Goal: Transaction & Acquisition: Purchase product/service

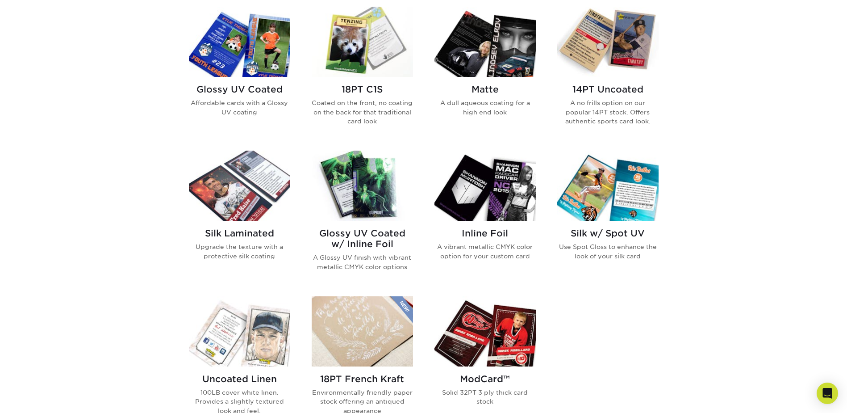
scroll to position [268, 0]
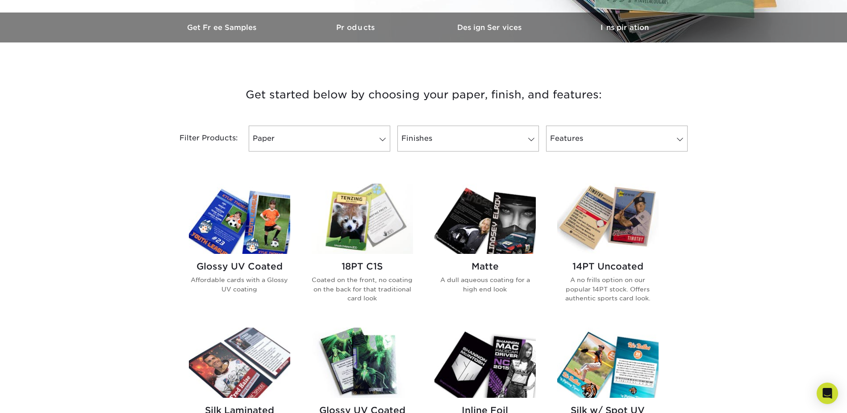
click at [267, 201] on img at bounding box center [239, 219] width 101 height 70
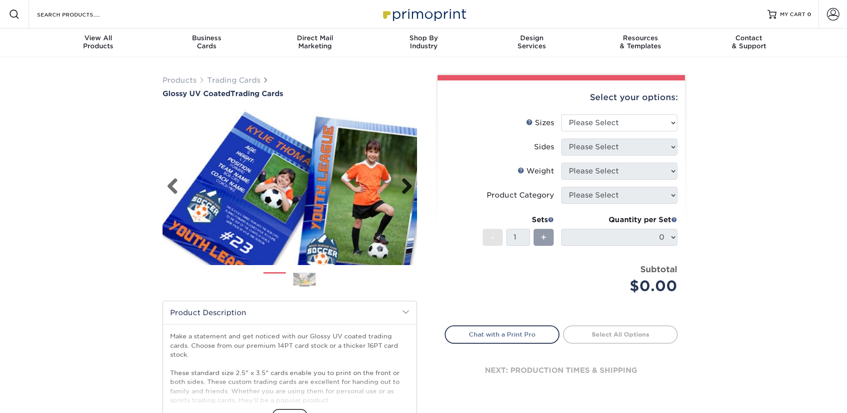
click at [400, 188] on link "Next" at bounding box center [404, 187] width 18 height 18
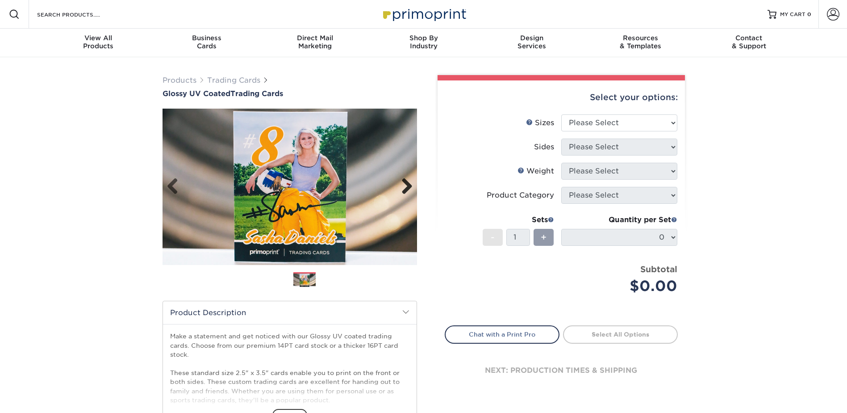
click at [400, 188] on link "Next" at bounding box center [404, 187] width 18 height 18
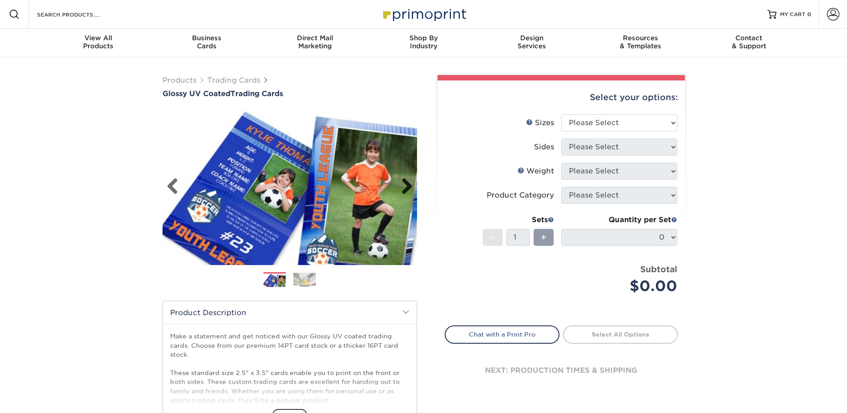
click at [400, 188] on link "Next" at bounding box center [404, 187] width 18 height 18
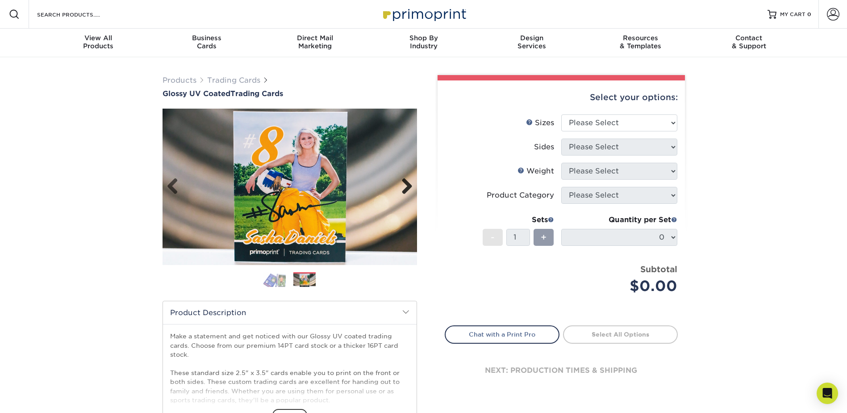
click at [400, 188] on link "Next" at bounding box center [404, 187] width 18 height 18
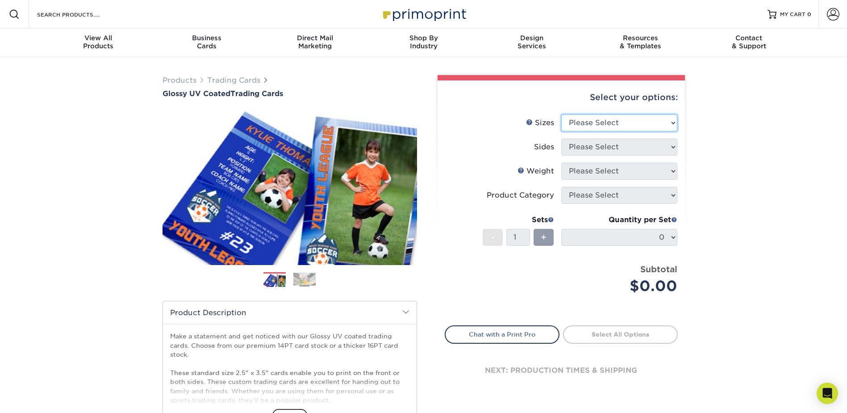
click at [677, 124] on select "Please Select 2.5" x 3.5"" at bounding box center [619, 122] width 116 height 17
select select "2.50x3.50"
click at [561, 114] on select "Please Select 2.5" x 3.5"" at bounding box center [619, 122] width 116 height 17
click at [673, 150] on select "Please Select Print Both Sides Print Front Only" at bounding box center [619, 146] width 116 height 17
select select "32d3c223-f82c-492b-b915-ba065a00862f"
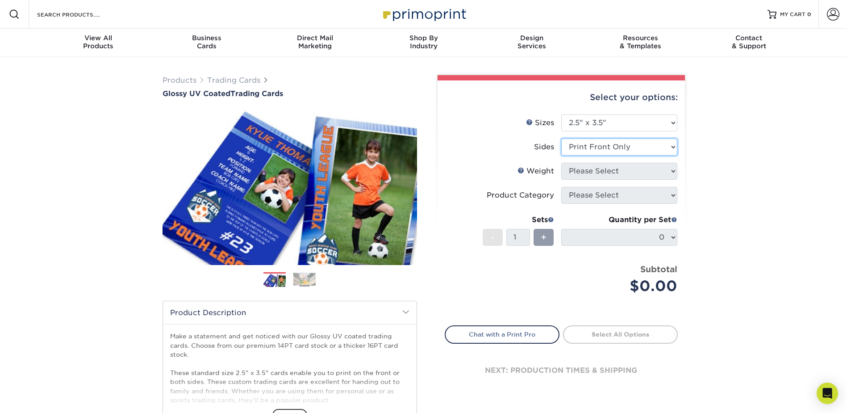
click at [561, 138] on select "Please Select Print Both Sides Print Front Only" at bounding box center [619, 146] width 116 height 17
click at [668, 169] on select "Please Select 16PT 14PT 18PT C1S" at bounding box center [619, 171] width 116 height 17
select select "16PT"
click at [561, 163] on select "Please Select 16PT 14PT 18PT C1S" at bounding box center [619, 171] width 116 height 17
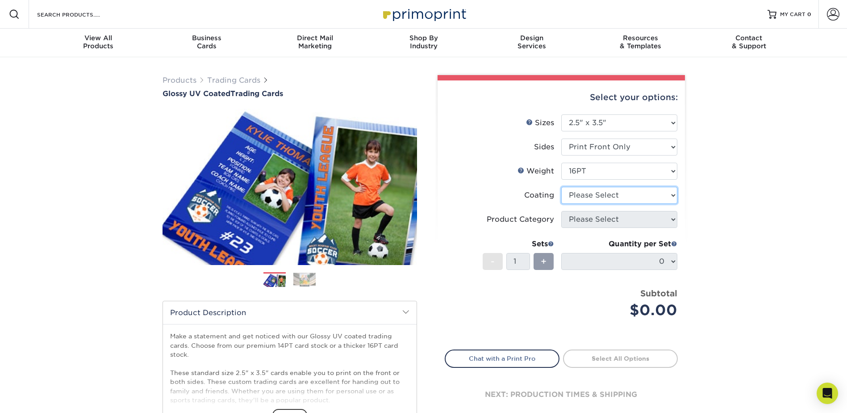
click at [666, 195] on select at bounding box center [619, 195] width 116 height 17
select select "1e8116af-acfc-44b1-83dc-8181aa338834"
click at [561, 187] on select at bounding box center [619, 195] width 116 height 17
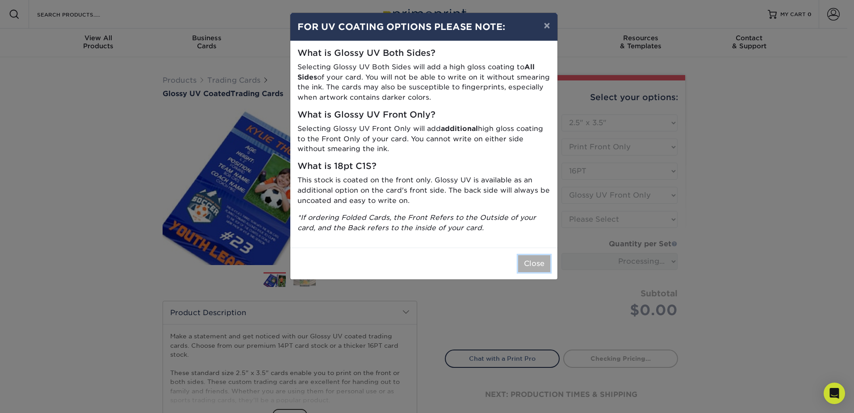
click at [538, 267] on button "Close" at bounding box center [534, 263] width 32 height 17
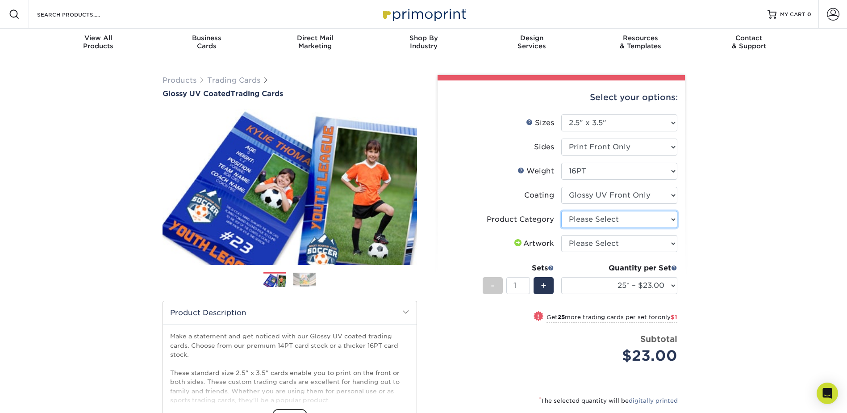
click at [671, 220] on select "Please Select Trading Cards" at bounding box center [619, 219] width 116 height 17
select select "c2f9bce9-36c2-409d-b101-c29d9d031e18"
click at [561, 211] on select "Please Select Trading Cards" at bounding box center [619, 219] width 116 height 17
click at [666, 244] on select "Please Select I will upload files I need a design - $100" at bounding box center [619, 243] width 116 height 17
select select "upload"
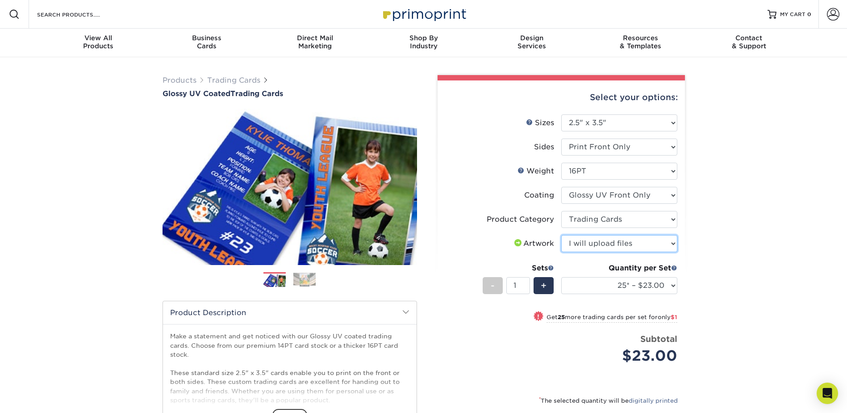
click at [561, 235] on select "Please Select I will upload files I need a design - $100" at bounding box center [619, 243] width 116 height 17
